Goal: Complete application form: Complete application form

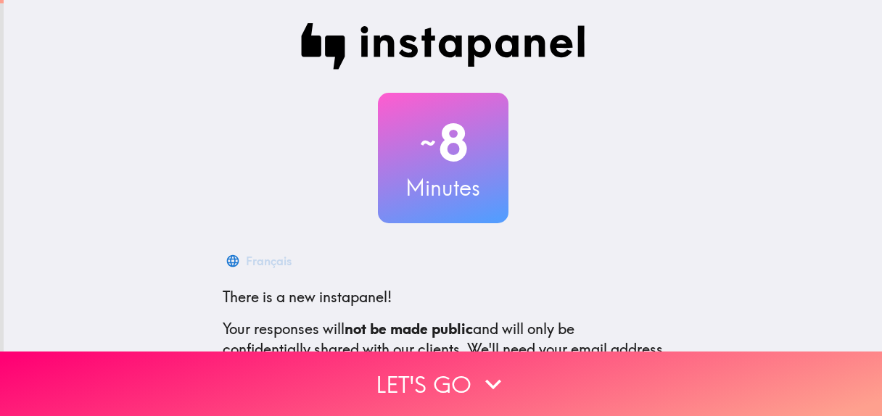
drag, startPoint x: 874, startPoint y: 99, endPoint x: 862, endPoint y: 202, distance: 103.7
click at [862, 202] on main "~ 8 Minutes Français There is a new instapanel! Your responses will not be made…" at bounding box center [441, 208] width 882 height 416
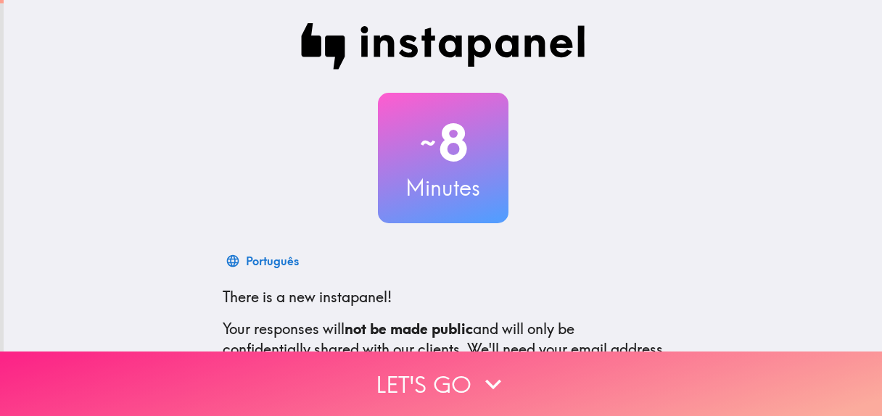
click at [433, 375] on button "Let's go" at bounding box center [441, 384] width 882 height 65
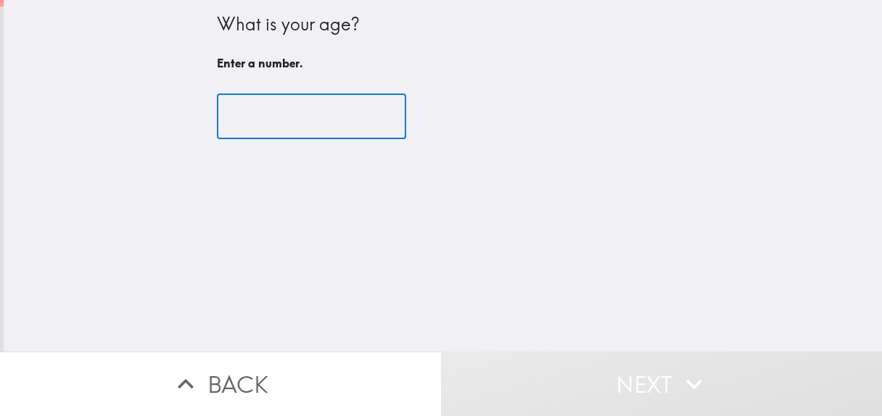
click at [233, 119] on input "number" at bounding box center [311, 116] width 189 height 45
type input "3"
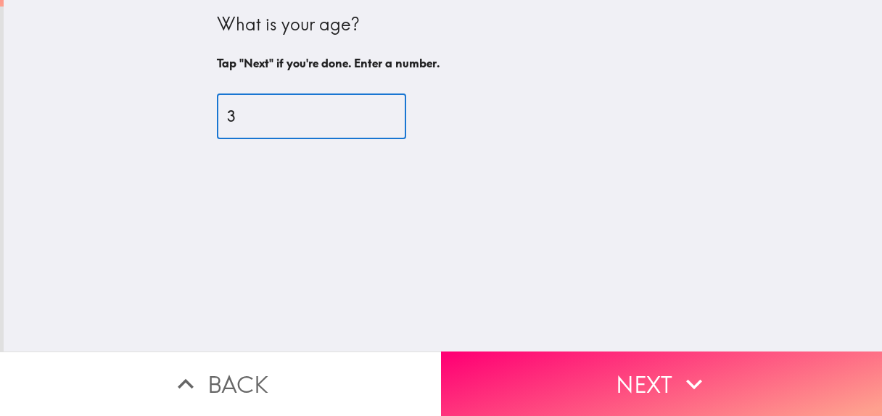
drag, startPoint x: 242, startPoint y: 127, endPoint x: 210, endPoint y: 120, distance: 33.4
click at [217, 120] on input "3" at bounding box center [311, 116] width 189 height 45
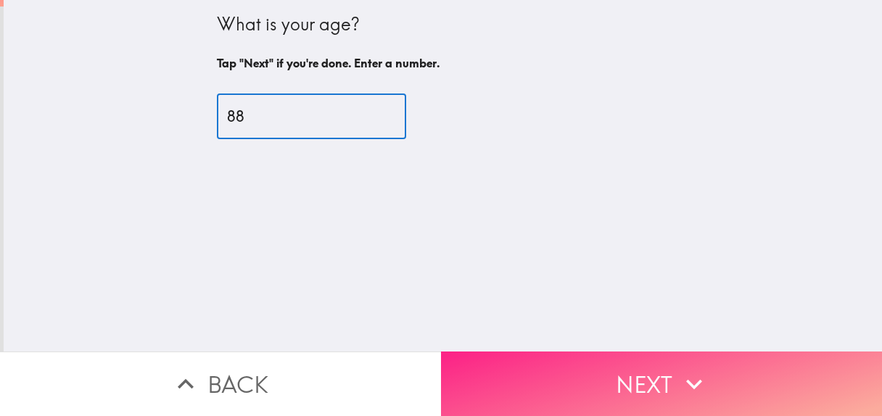
type input "88"
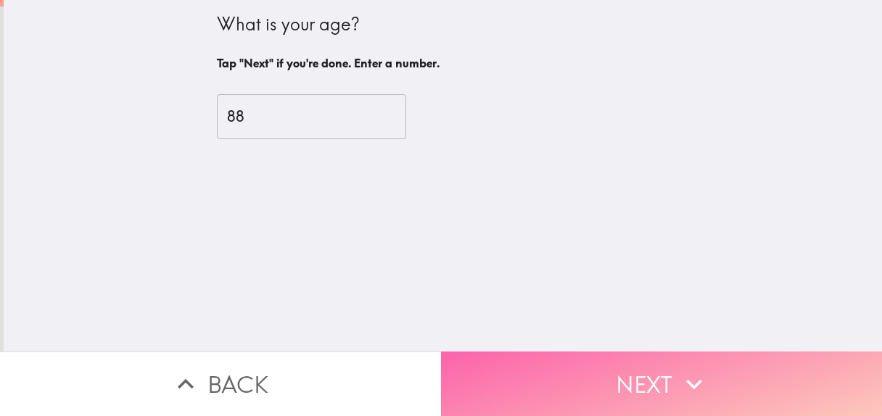
click at [643, 380] on button "Next" at bounding box center [661, 384] width 441 height 65
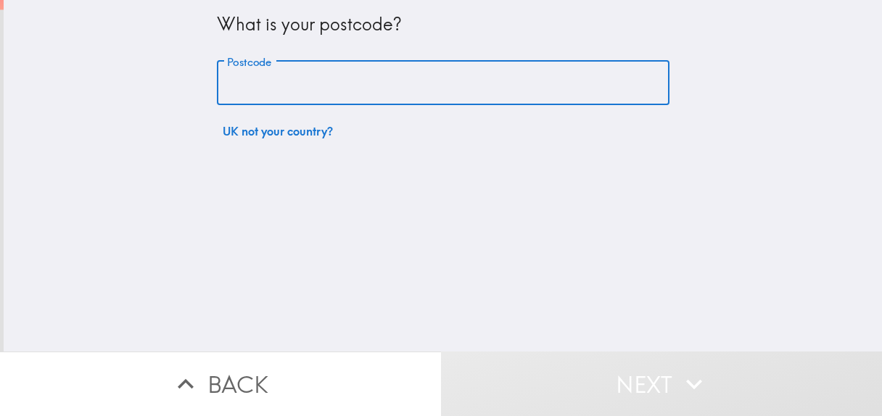
drag, startPoint x: 282, startPoint y: 89, endPoint x: 231, endPoint y: 86, distance: 51.6
click at [231, 86] on input "Postcode" at bounding box center [443, 83] width 453 height 45
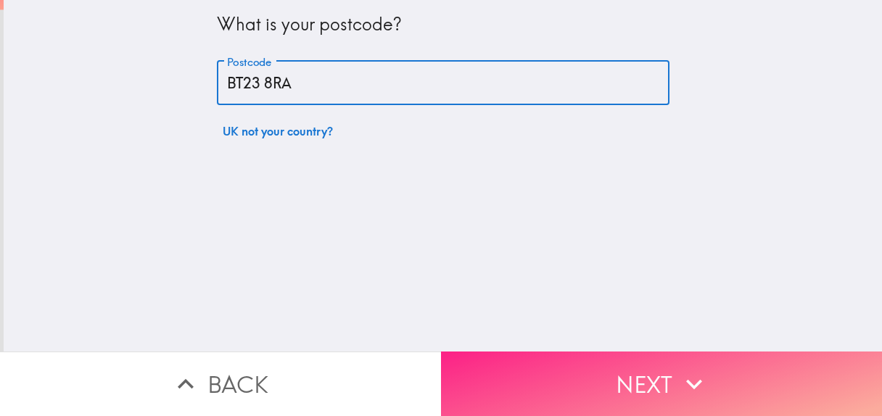
type input "BT23 8RA"
click at [649, 372] on button "Next" at bounding box center [661, 384] width 441 height 65
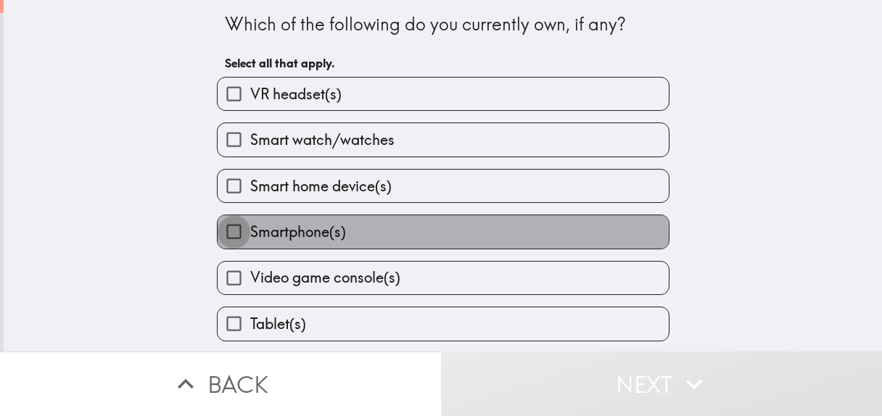
click at [226, 248] on input "Smartphone(s)" at bounding box center [234, 231] width 33 height 33
checkbox input "true"
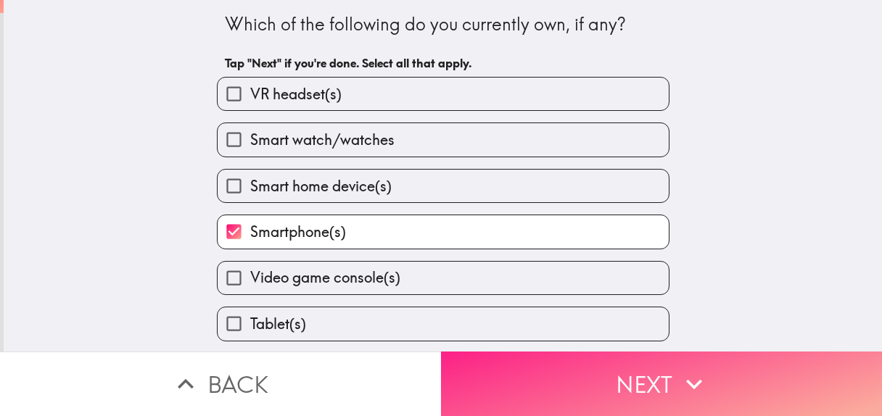
click at [610, 368] on button "Next" at bounding box center [661, 384] width 441 height 65
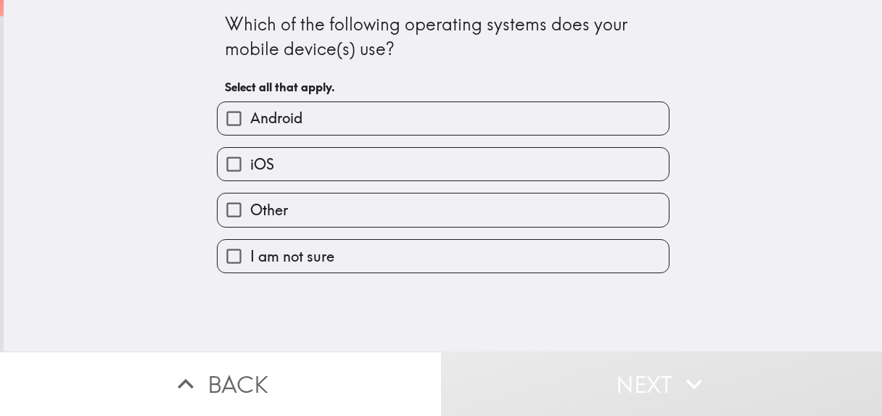
click at [231, 273] on input "I am not sure" at bounding box center [234, 256] width 33 height 33
checkbox input "true"
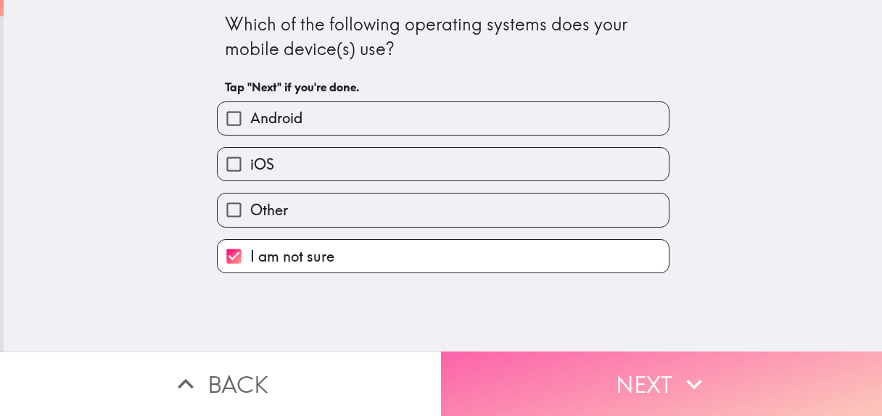
click at [637, 362] on button "Next" at bounding box center [661, 384] width 441 height 65
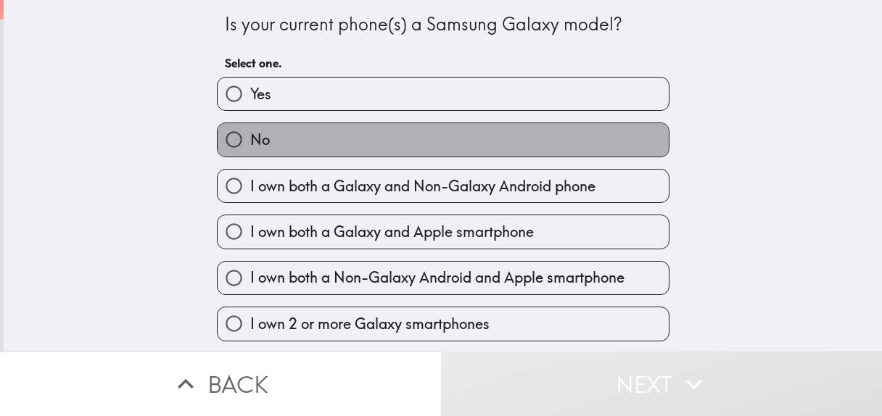
click at [335, 138] on label "No" at bounding box center [443, 139] width 451 height 33
click at [250, 138] on input "No" at bounding box center [234, 139] width 33 height 33
radio input "true"
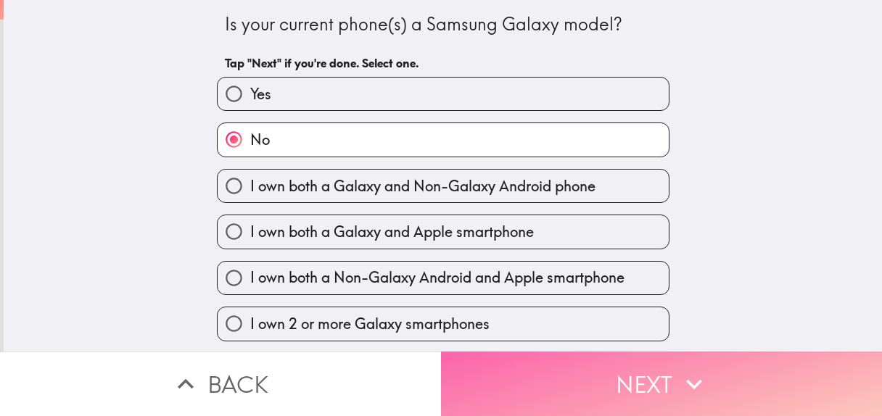
click at [640, 378] on button "Next" at bounding box center [661, 384] width 441 height 65
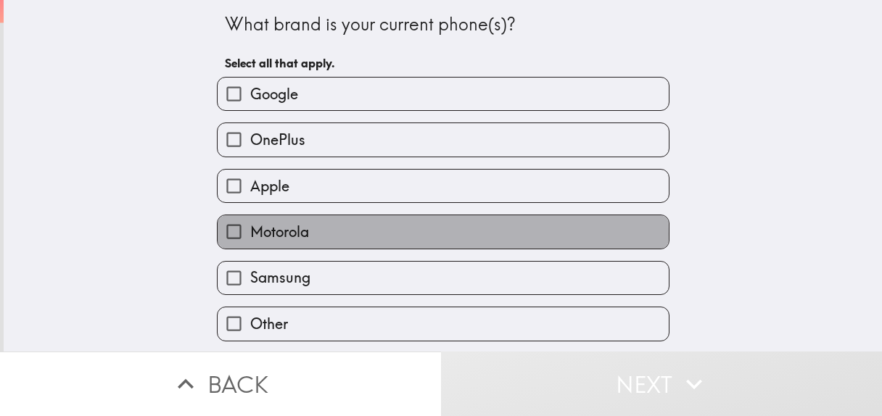
click at [275, 242] on span "Motorola" at bounding box center [279, 232] width 59 height 20
click at [250, 248] on input "Motorola" at bounding box center [234, 231] width 33 height 33
checkbox input "true"
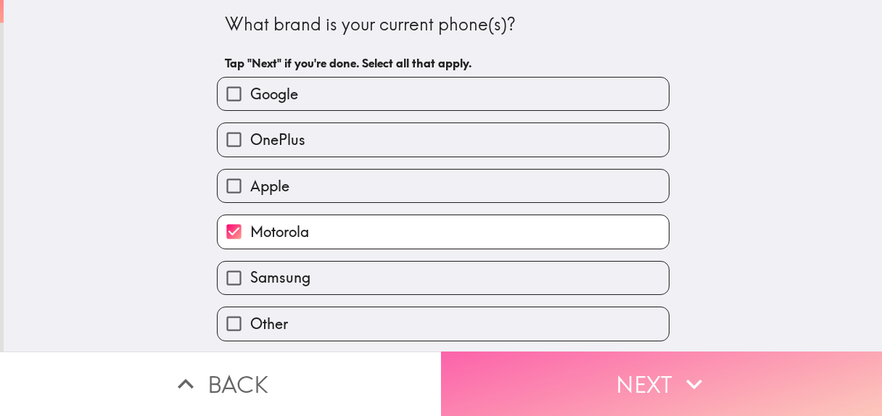
click at [635, 366] on button "Next" at bounding box center [661, 384] width 441 height 65
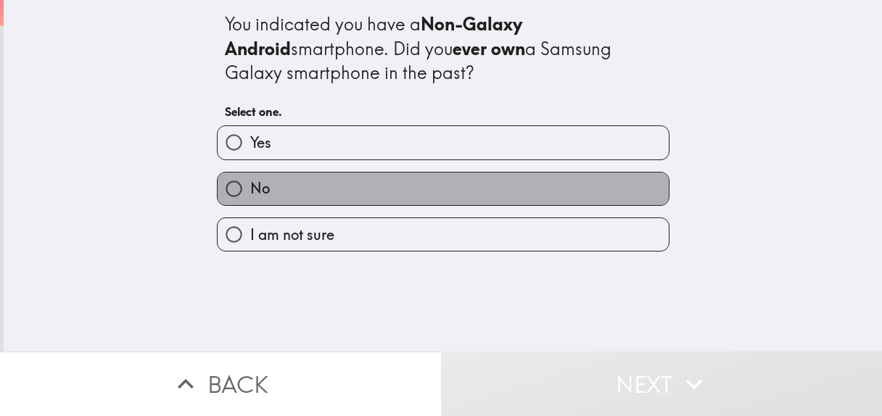
click at [339, 200] on label "No" at bounding box center [443, 189] width 451 height 33
click at [250, 200] on input "No" at bounding box center [234, 189] width 33 height 33
radio input "true"
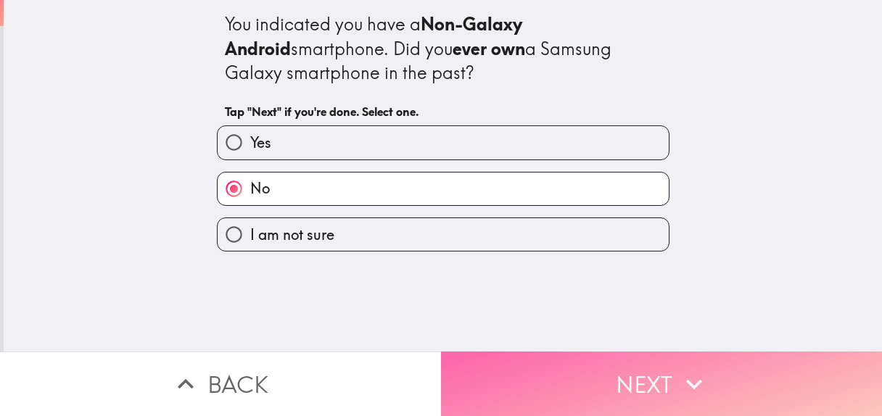
click at [655, 373] on button "Next" at bounding box center [661, 384] width 441 height 65
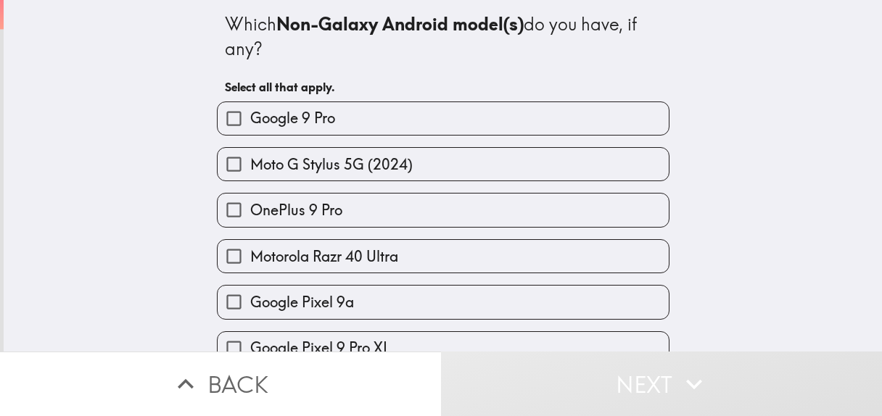
drag, startPoint x: 876, startPoint y: 36, endPoint x: 876, endPoint y: 60, distance: 24.7
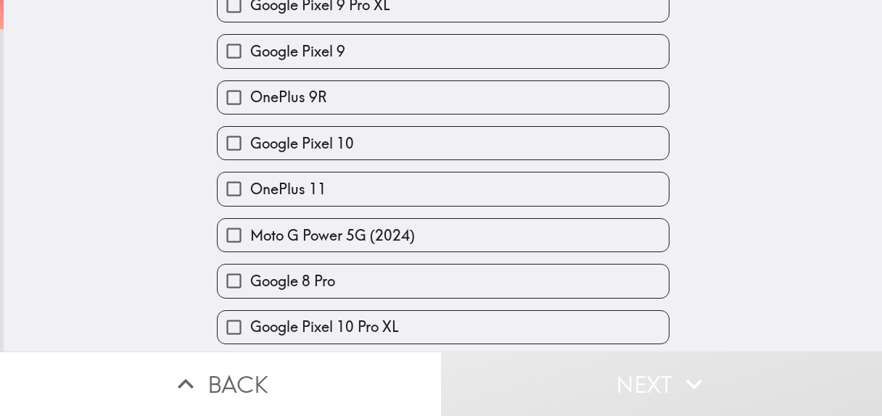
scroll to position [358, 0]
